Goal: Transaction & Acquisition: Purchase product/service

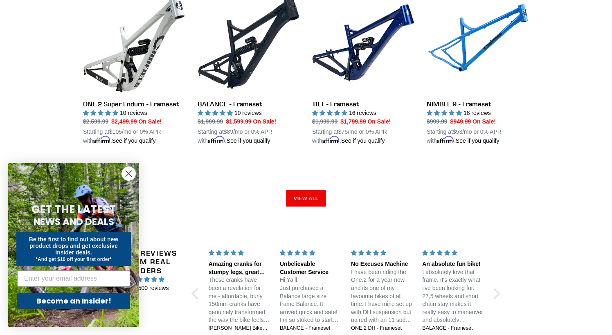
scroll to position [1296, 0]
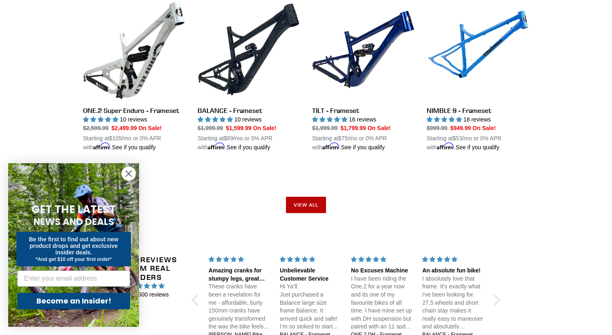
click at [313, 198] on link "View all" at bounding box center [306, 205] width 40 height 16
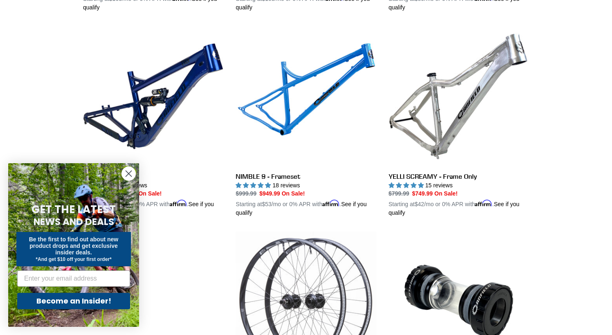
scroll to position [1452, 0]
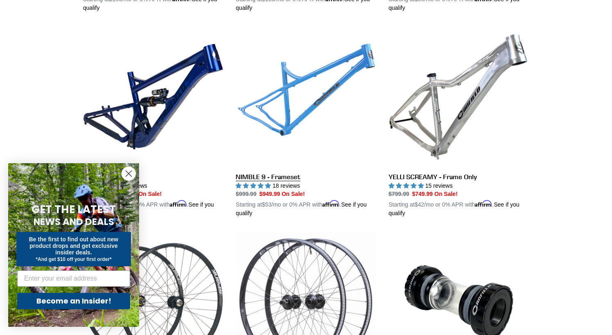
click at [305, 100] on link "NIMBLE 9 - Frameset" at bounding box center [306, 122] width 140 height 191
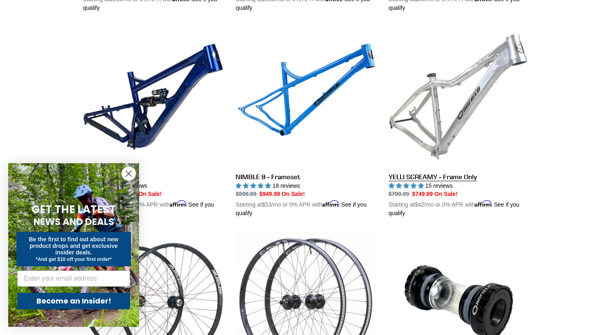
click at [468, 106] on link "YELLI SCREAMY - Frame Only" at bounding box center [459, 122] width 140 height 191
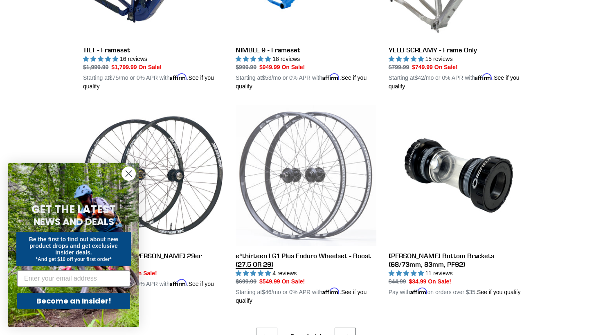
scroll to position [1669, 0]
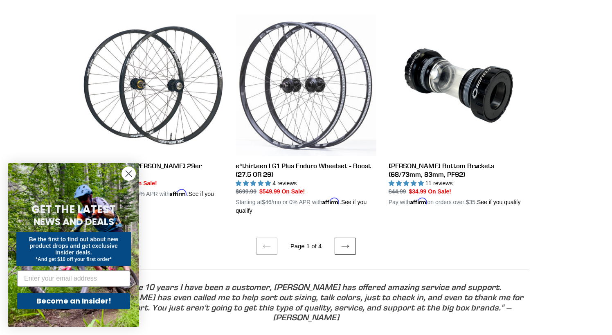
click at [348, 245] on icon at bounding box center [345, 246] width 7 height 3
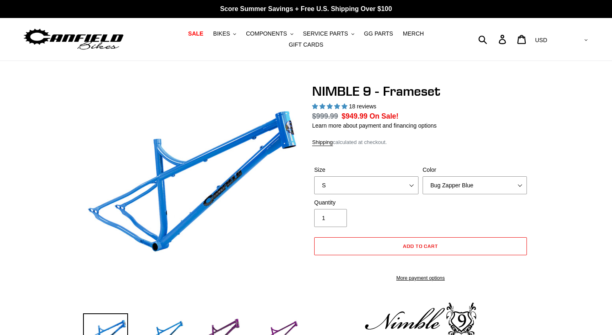
select select "highest-rating"
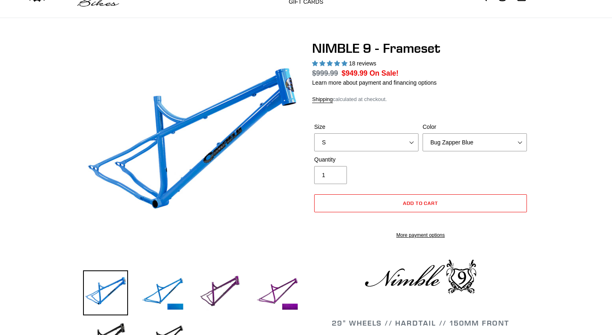
scroll to position [54, 0]
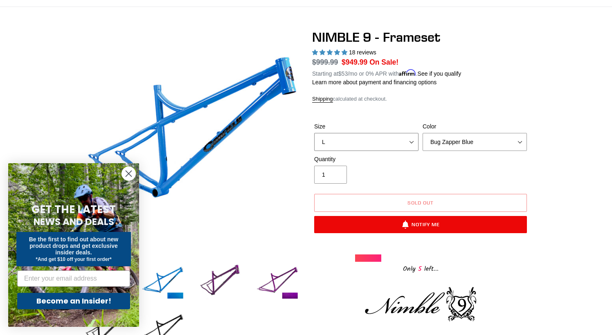
select select "M"
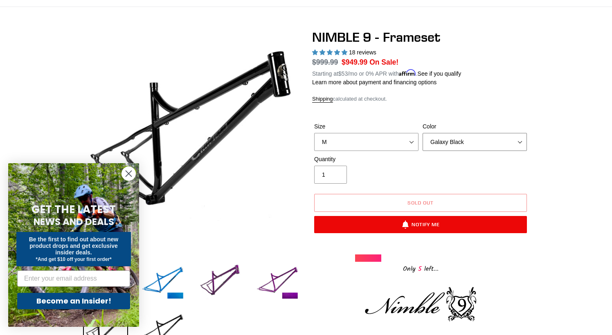
select select "Bug Zapper Blue"
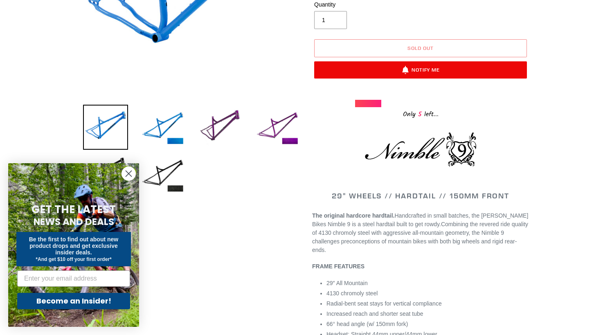
scroll to position [223, 0]
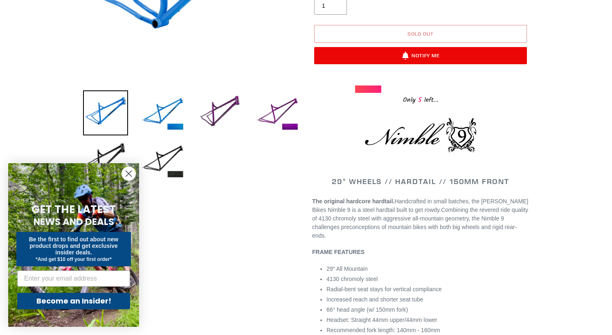
click at [416, 31] on span "Sold out" at bounding box center [420, 34] width 26 height 6
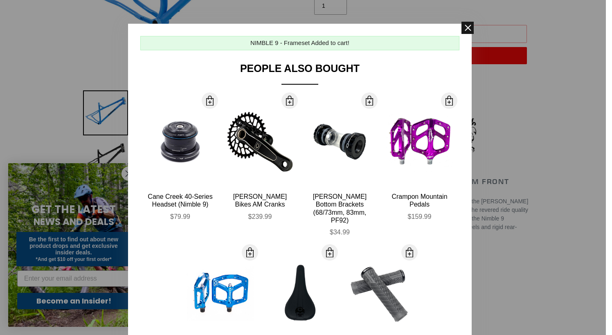
click at [470, 27] on span at bounding box center [467, 28] width 12 height 12
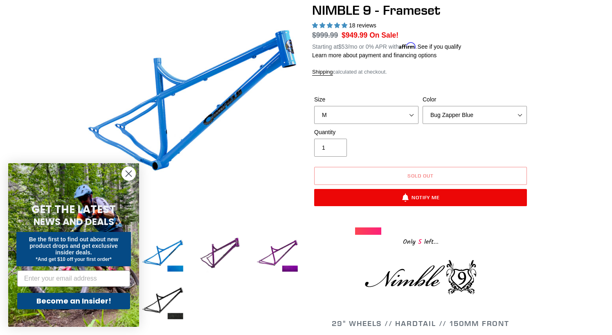
scroll to position [74, 0]
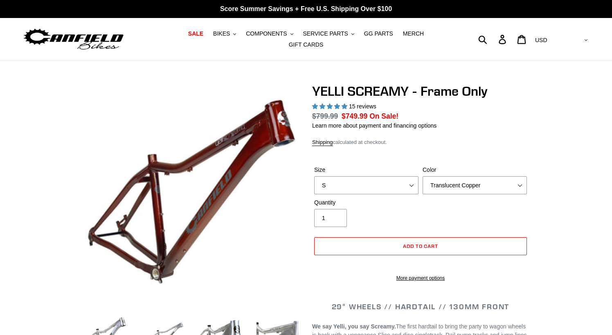
select select "highest-rating"
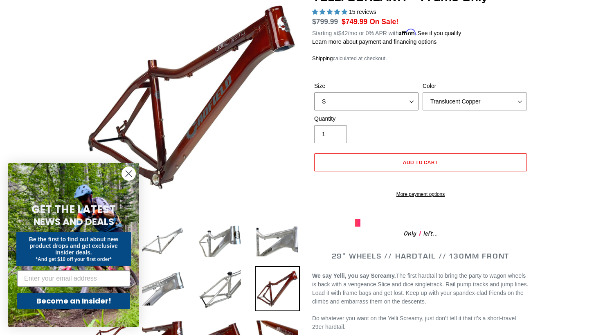
select select "M"
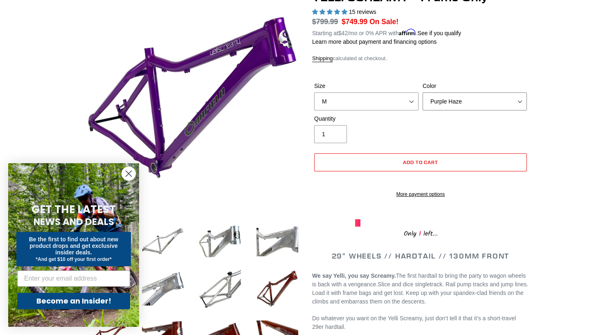
select select "Translucent Copper"
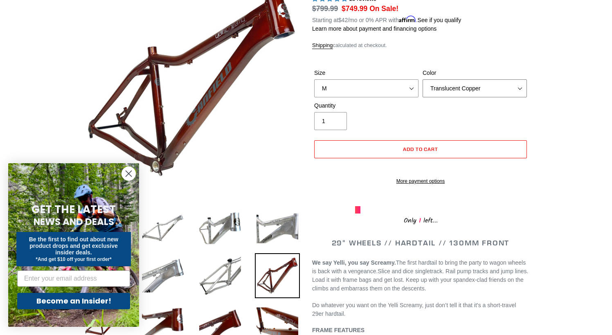
scroll to position [108, 0]
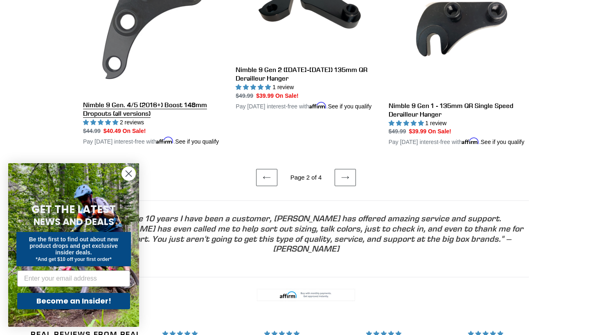
scroll to position [1764, 0]
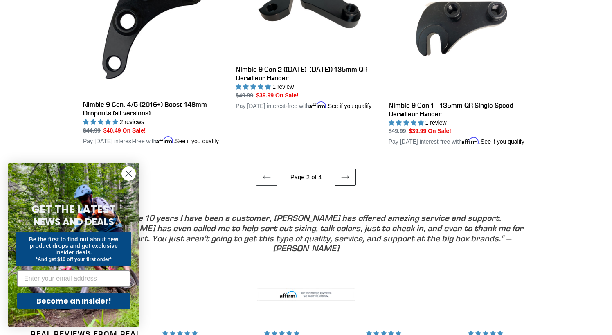
click at [346, 181] on icon at bounding box center [345, 177] width 8 height 8
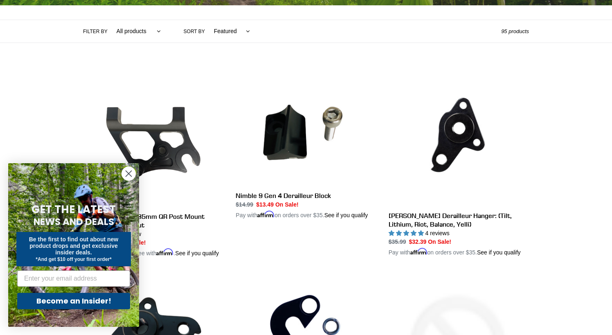
scroll to position [186, 0]
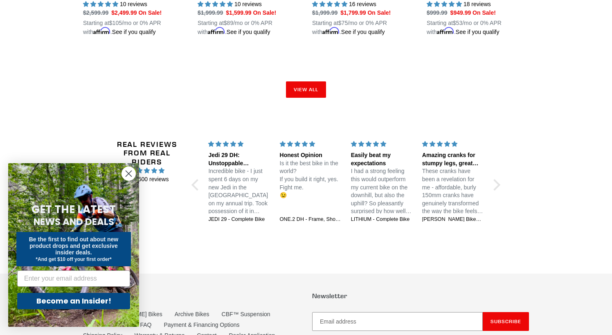
scroll to position [1410, 0]
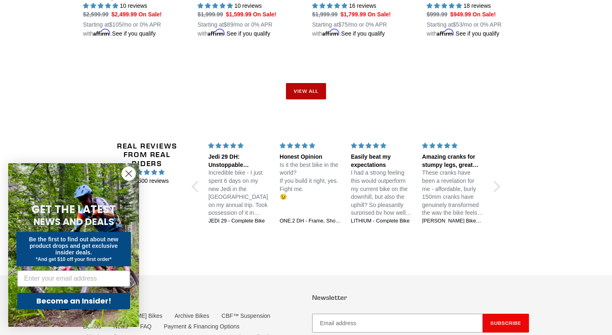
click at [305, 83] on link "View all" at bounding box center [306, 91] width 40 height 16
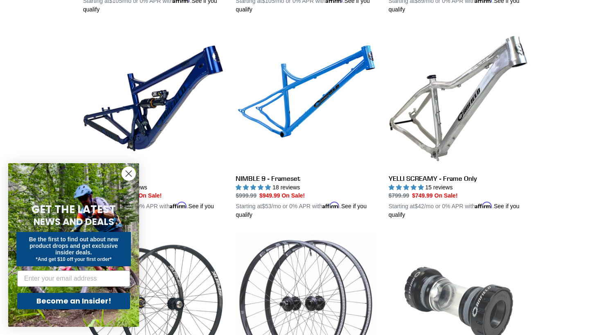
scroll to position [1446, 0]
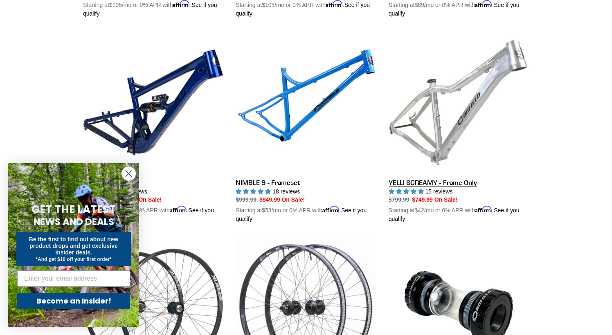
click at [443, 123] on link "YELLI SCREAMY - Frame Only" at bounding box center [459, 127] width 140 height 191
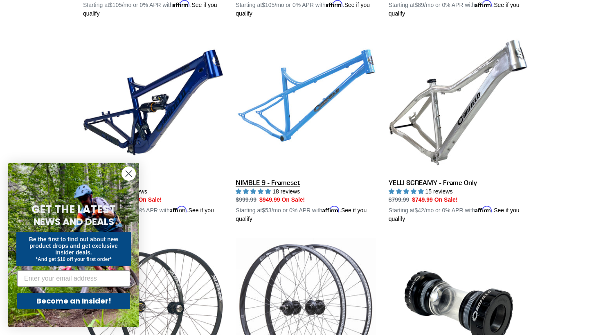
click at [299, 107] on link "NIMBLE 9 - Frameset" at bounding box center [306, 127] width 140 height 191
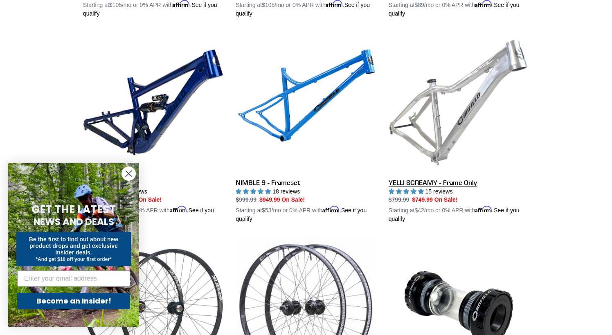
click at [460, 117] on link "YELLI SCREAMY - Frame Only" at bounding box center [459, 127] width 140 height 191
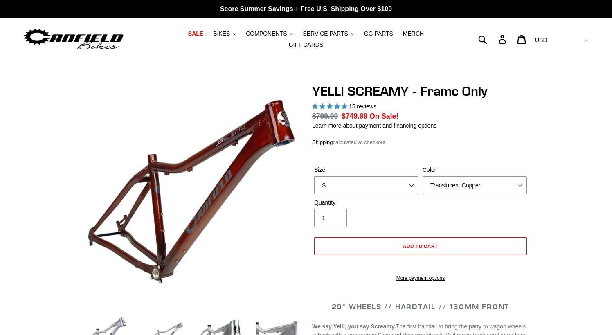
select select "highest-rating"
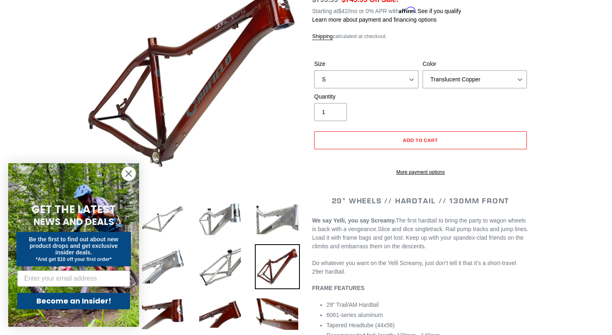
scroll to position [125, 0]
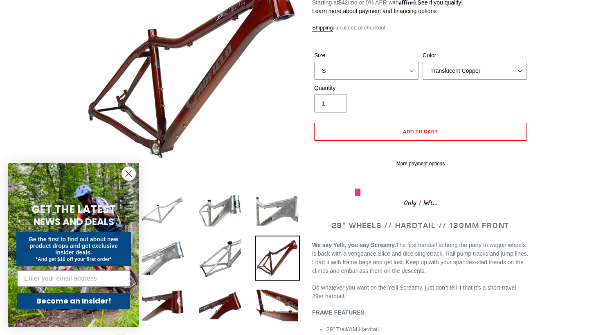
click at [162, 209] on img at bounding box center [162, 210] width 45 height 45
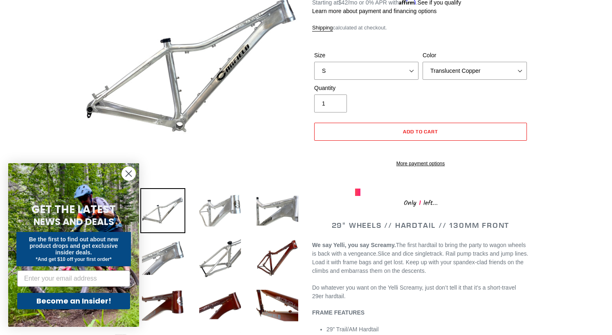
click at [214, 207] on img at bounding box center [220, 210] width 45 height 45
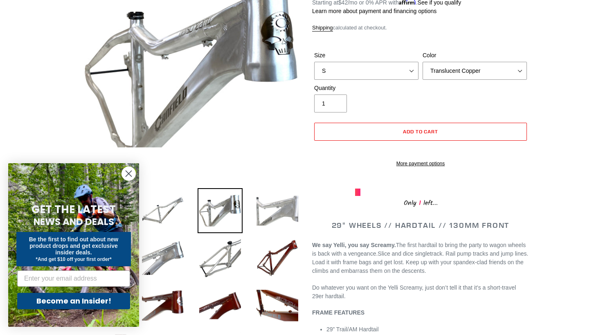
click at [263, 204] on img at bounding box center [277, 210] width 45 height 45
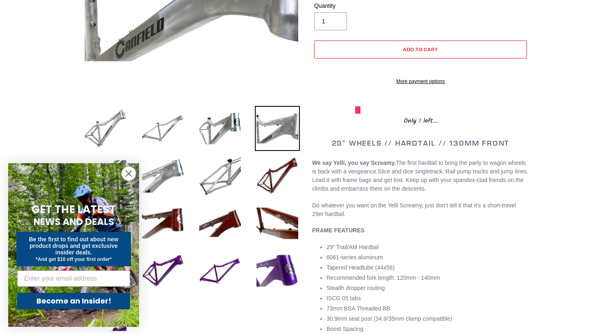
scroll to position [216, 0]
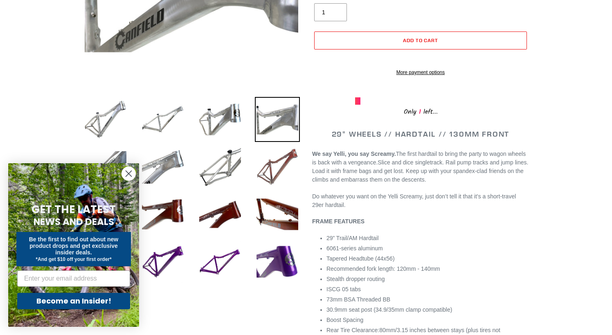
click at [279, 169] on img at bounding box center [277, 166] width 45 height 45
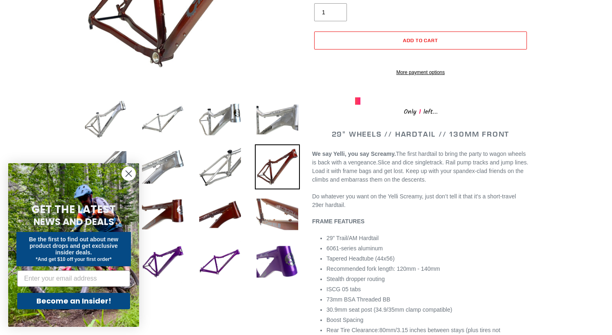
click at [273, 212] on img at bounding box center [277, 214] width 45 height 45
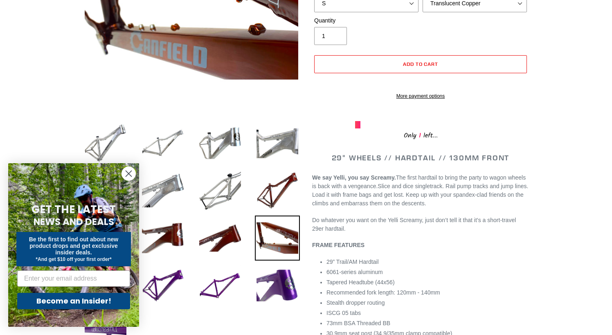
scroll to position [202, 0]
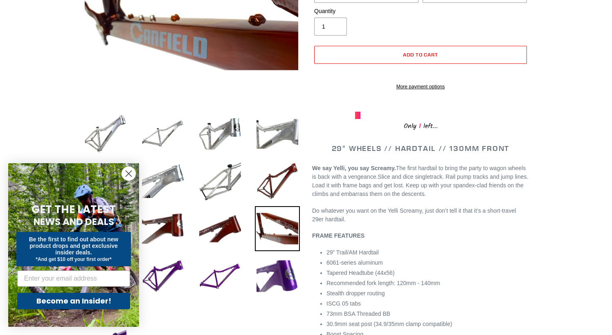
click at [129, 173] on icon "Close dialog" at bounding box center [129, 174] width 6 height 6
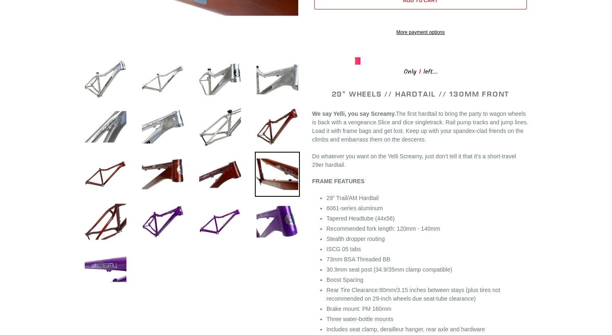
scroll to position [278, 0]
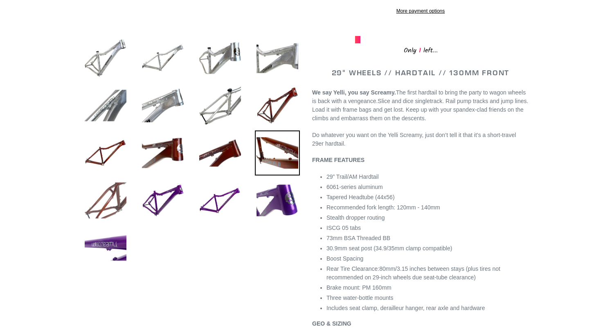
click at [92, 187] on img at bounding box center [105, 200] width 45 height 45
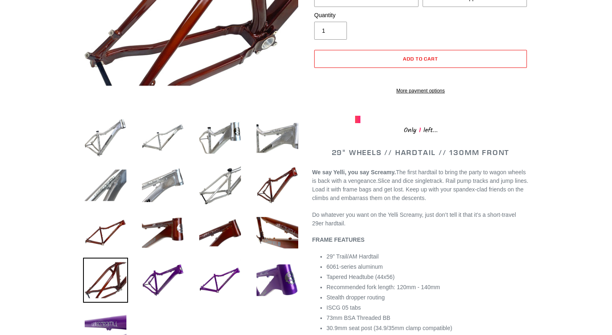
scroll to position [205, 0]
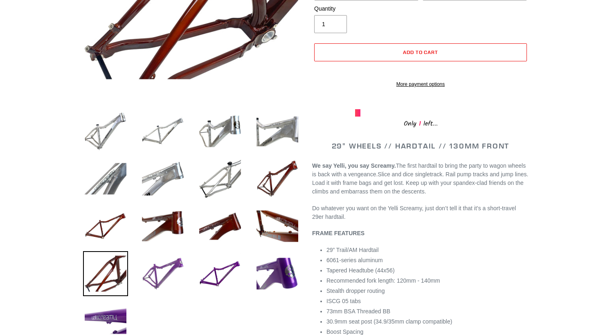
click at [167, 268] on img at bounding box center [162, 273] width 45 height 45
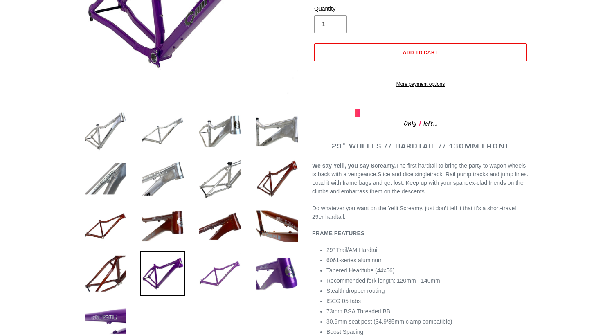
click at [226, 265] on img at bounding box center [220, 273] width 45 height 45
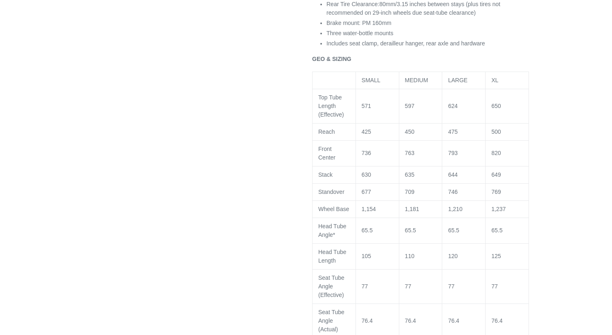
scroll to position [533, 0]
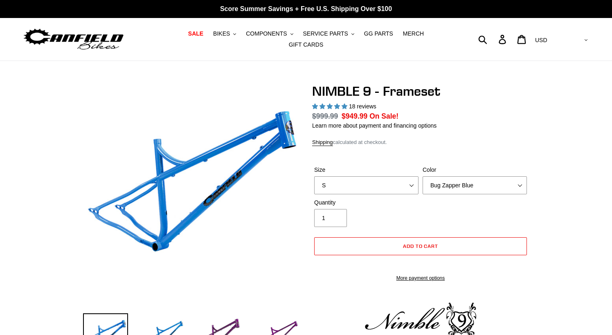
select select "highest-rating"
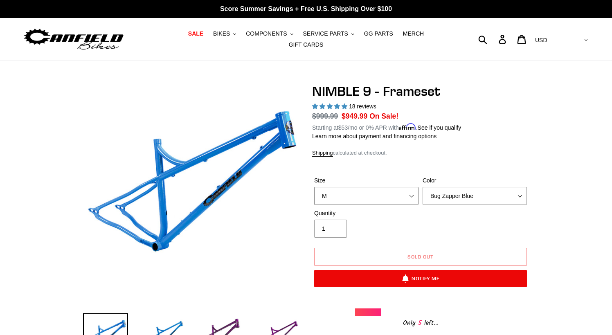
select select "S"
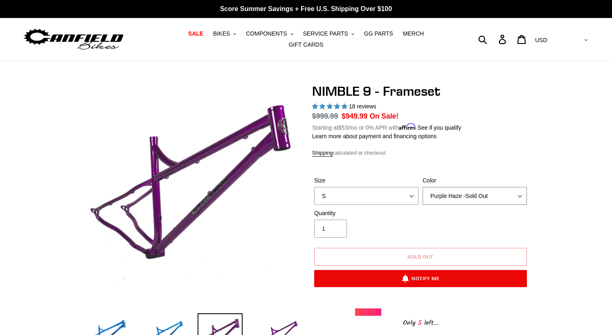
select select "Galaxy Black"
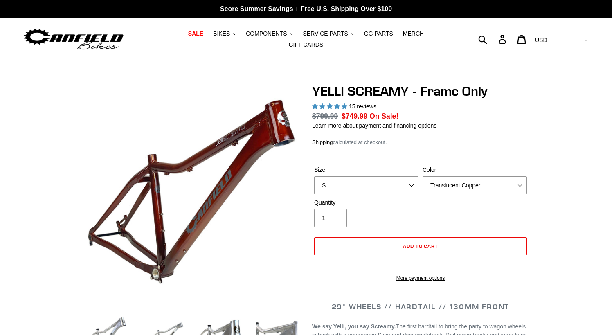
select select "highest-rating"
